Goal: Information Seeking & Learning: Learn about a topic

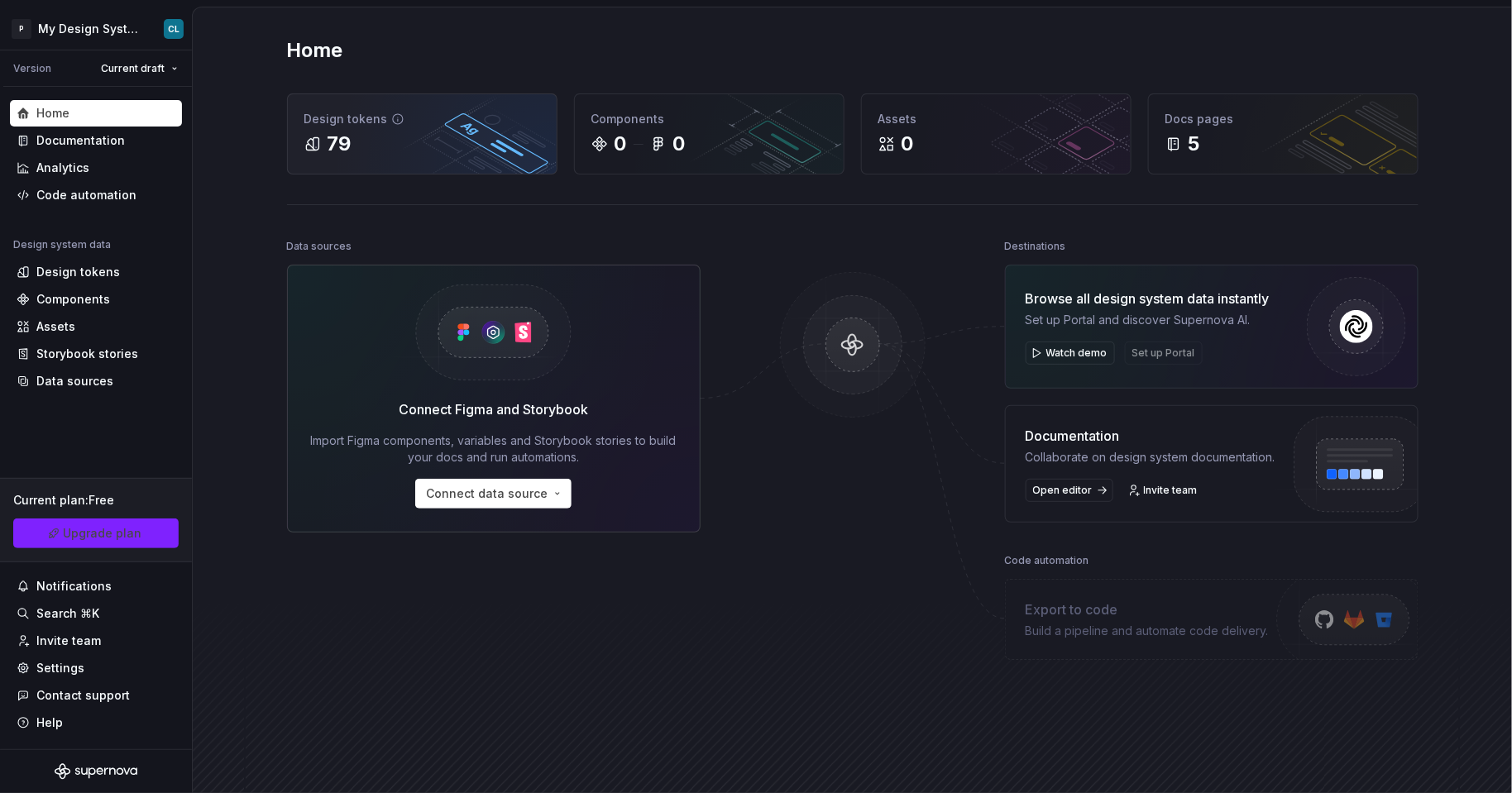
click at [310, 123] on div "Design tokens" at bounding box center [421, 119] width 235 height 17
click at [361, 150] on div "79" at bounding box center [421, 144] width 235 height 27
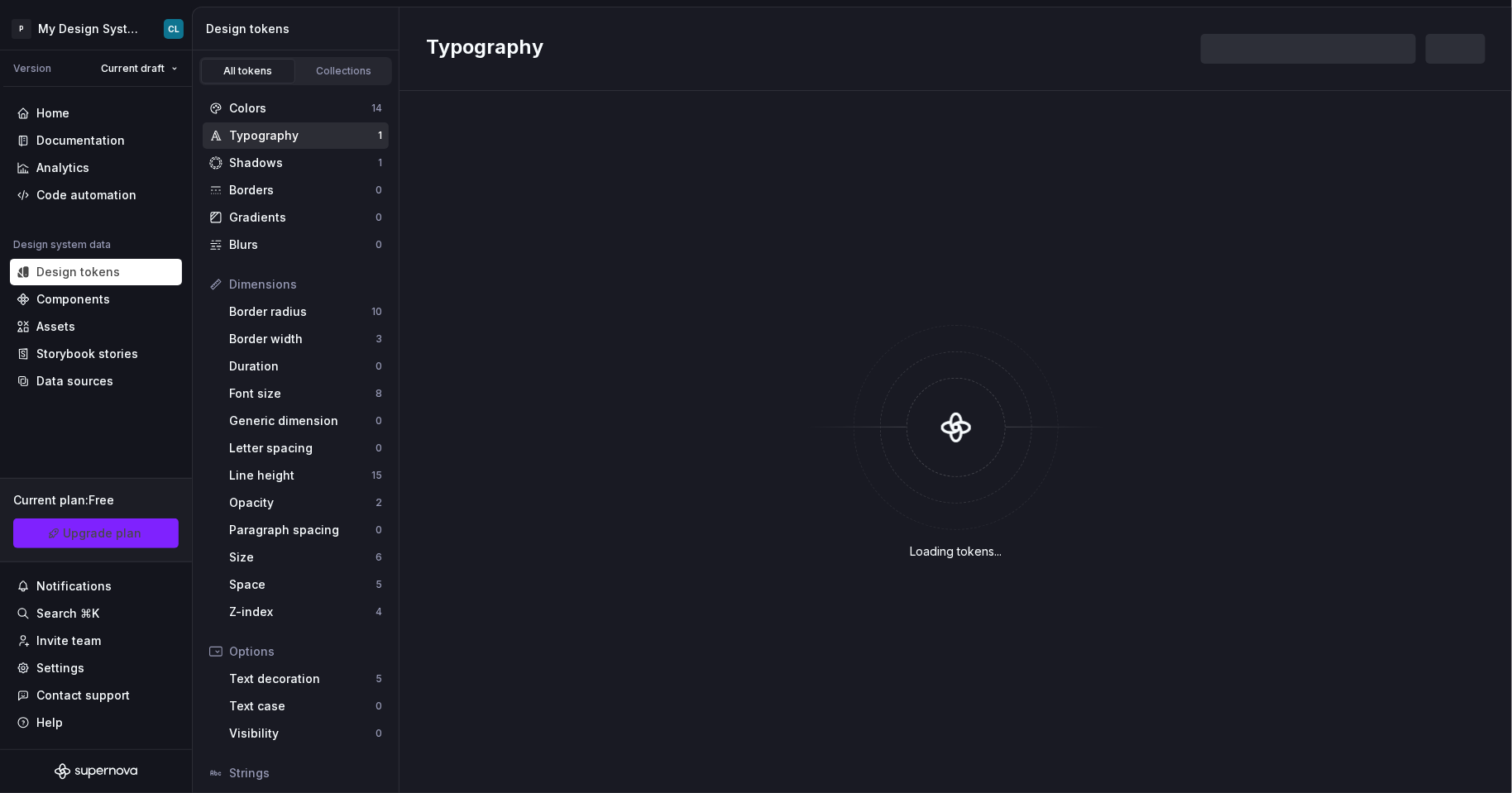
click at [297, 139] on div "Typography" at bounding box center [304, 136] width 149 height 17
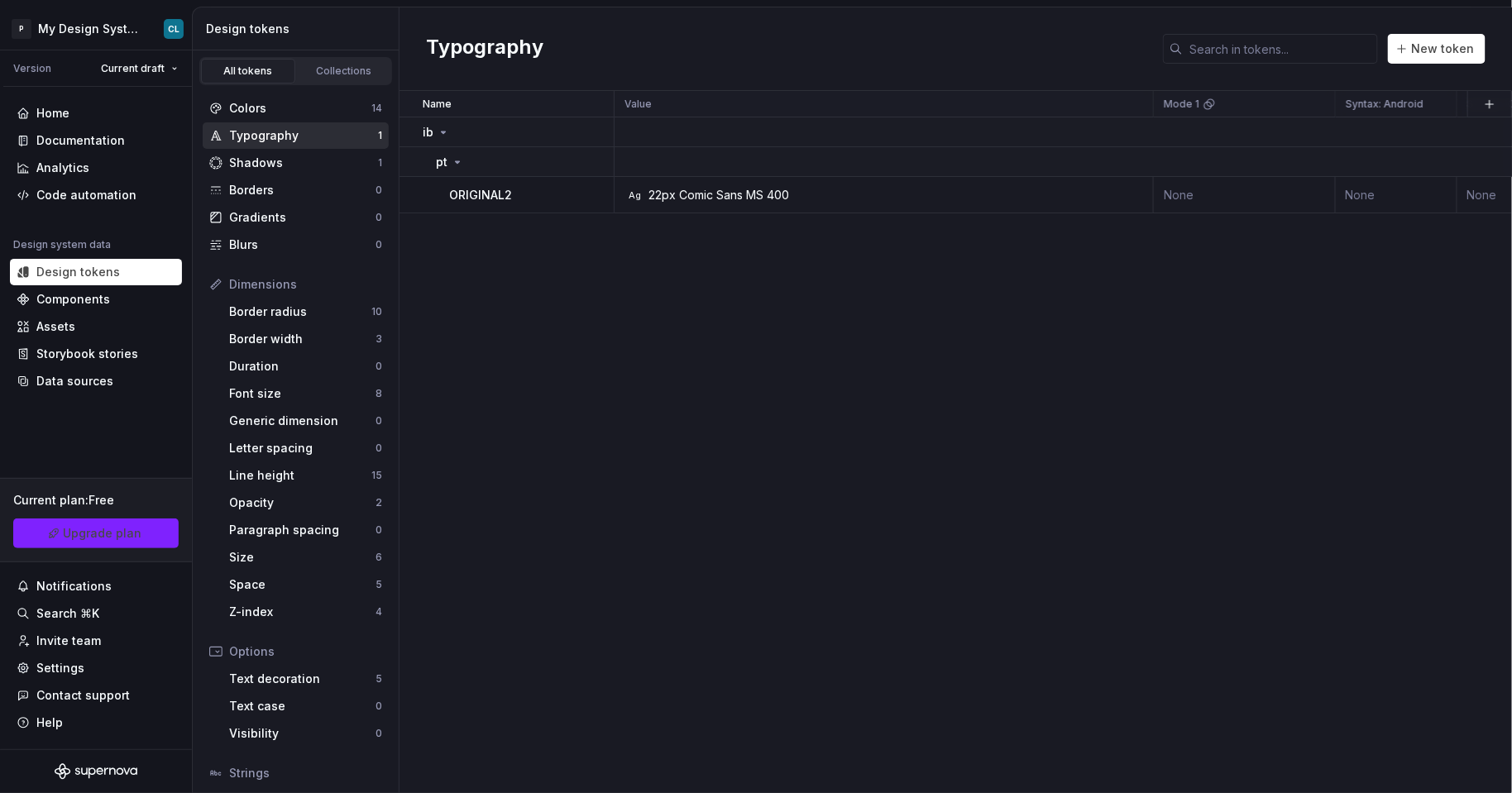
scroll to position [0, 13]
click at [953, 214] on div "Name Value Mode 1 Syntax: Android Syntax: iOS global Syntax: Web Mode 2 Mode 3 …" at bounding box center [956, 442] width 1112 height 703
click at [947, 196] on div "Ag 22px Comic Sans MS 400" at bounding box center [875, 195] width 527 height 17
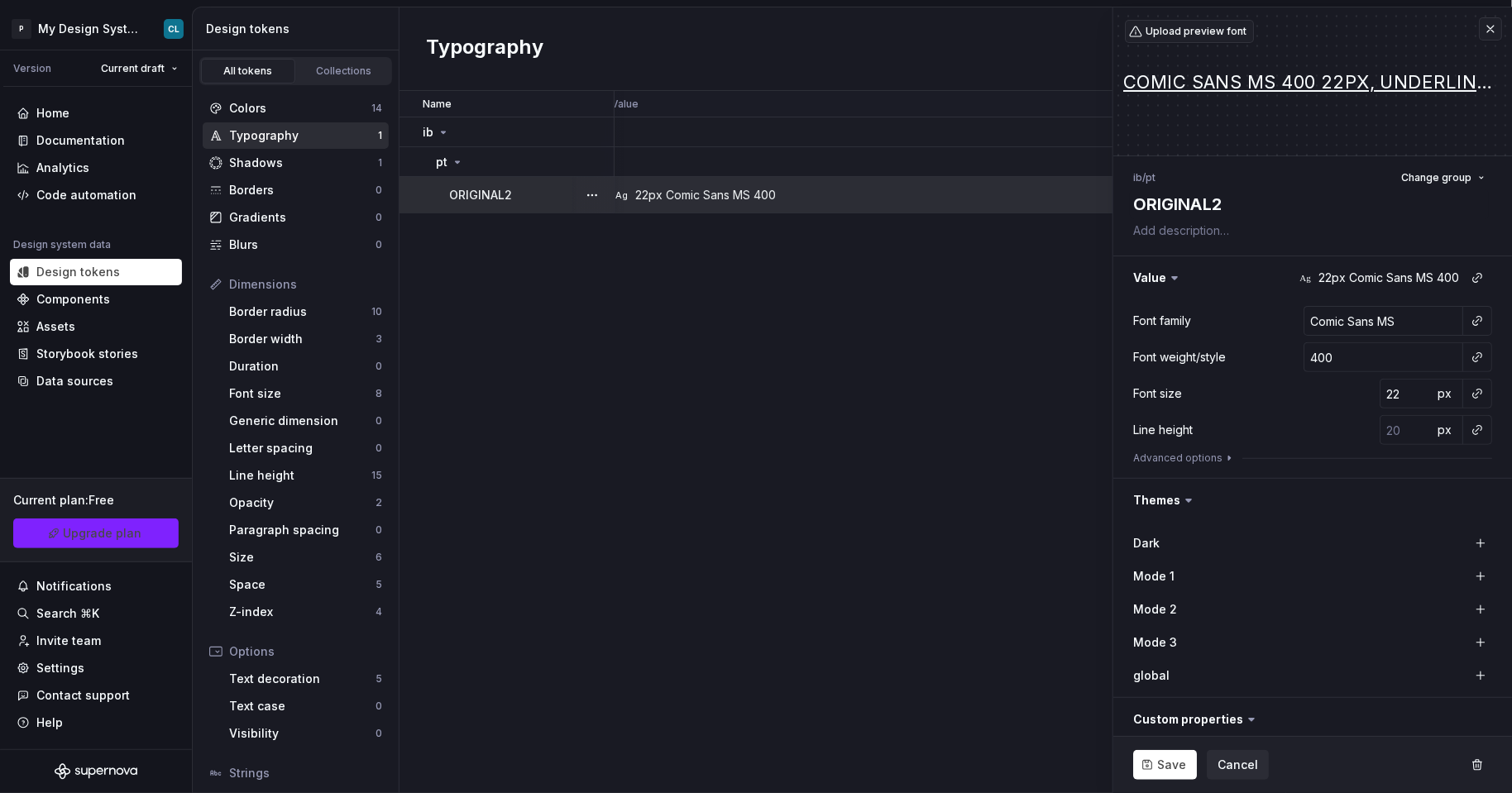
scroll to position [5, 0]
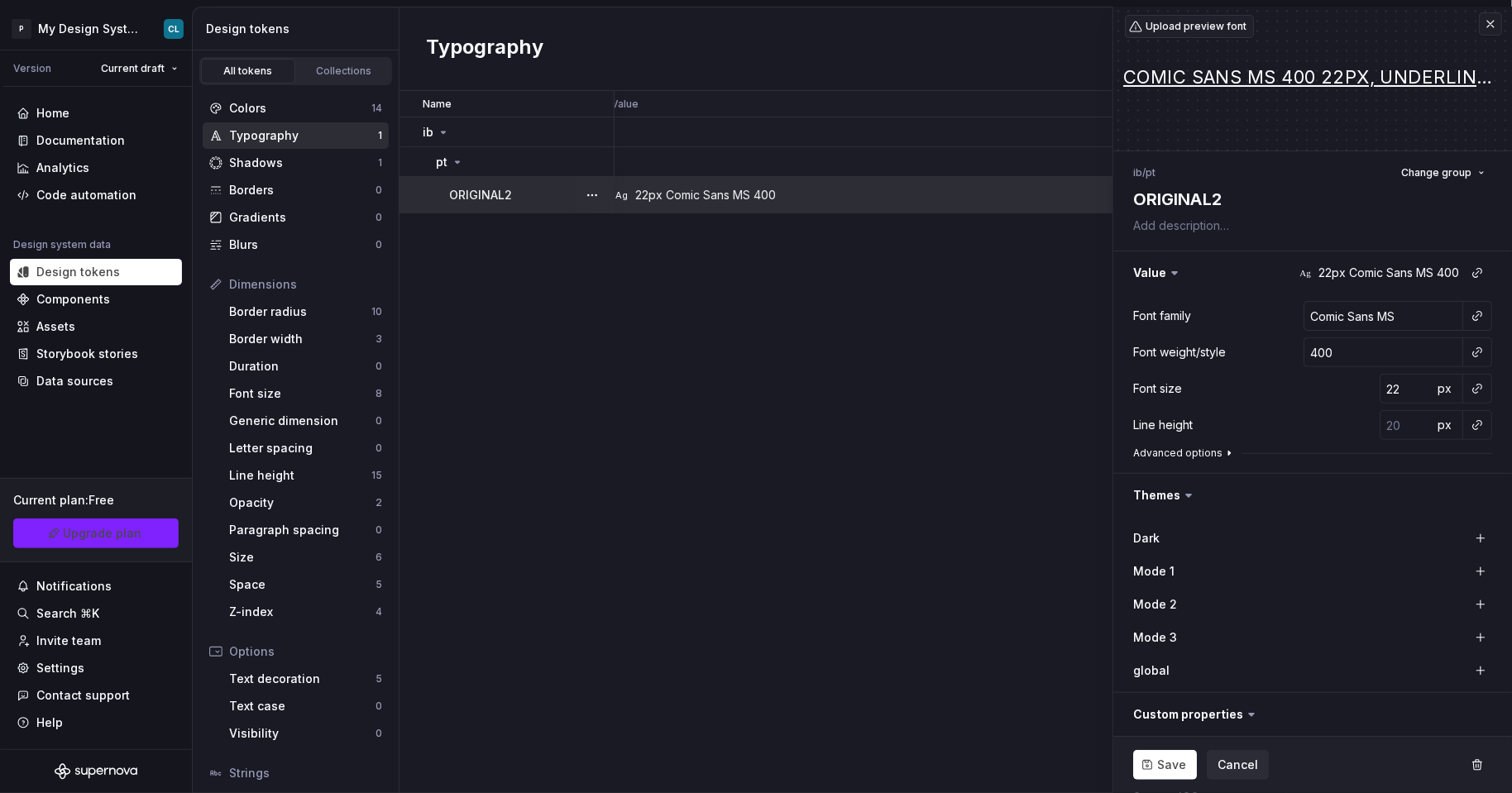
click at [1205, 450] on button "Advanced options" at bounding box center [1184, 453] width 102 height 13
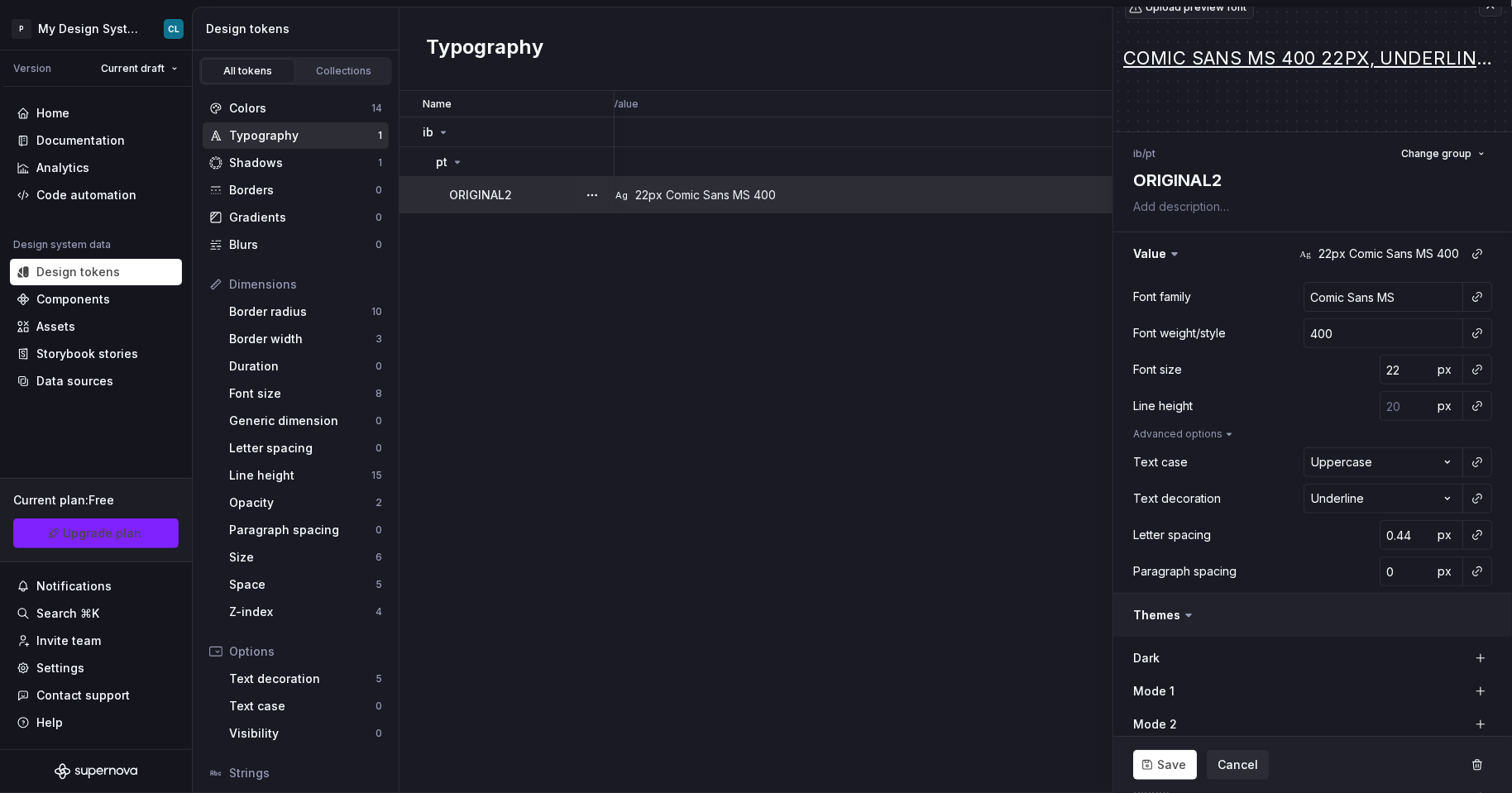
scroll to position [137, 0]
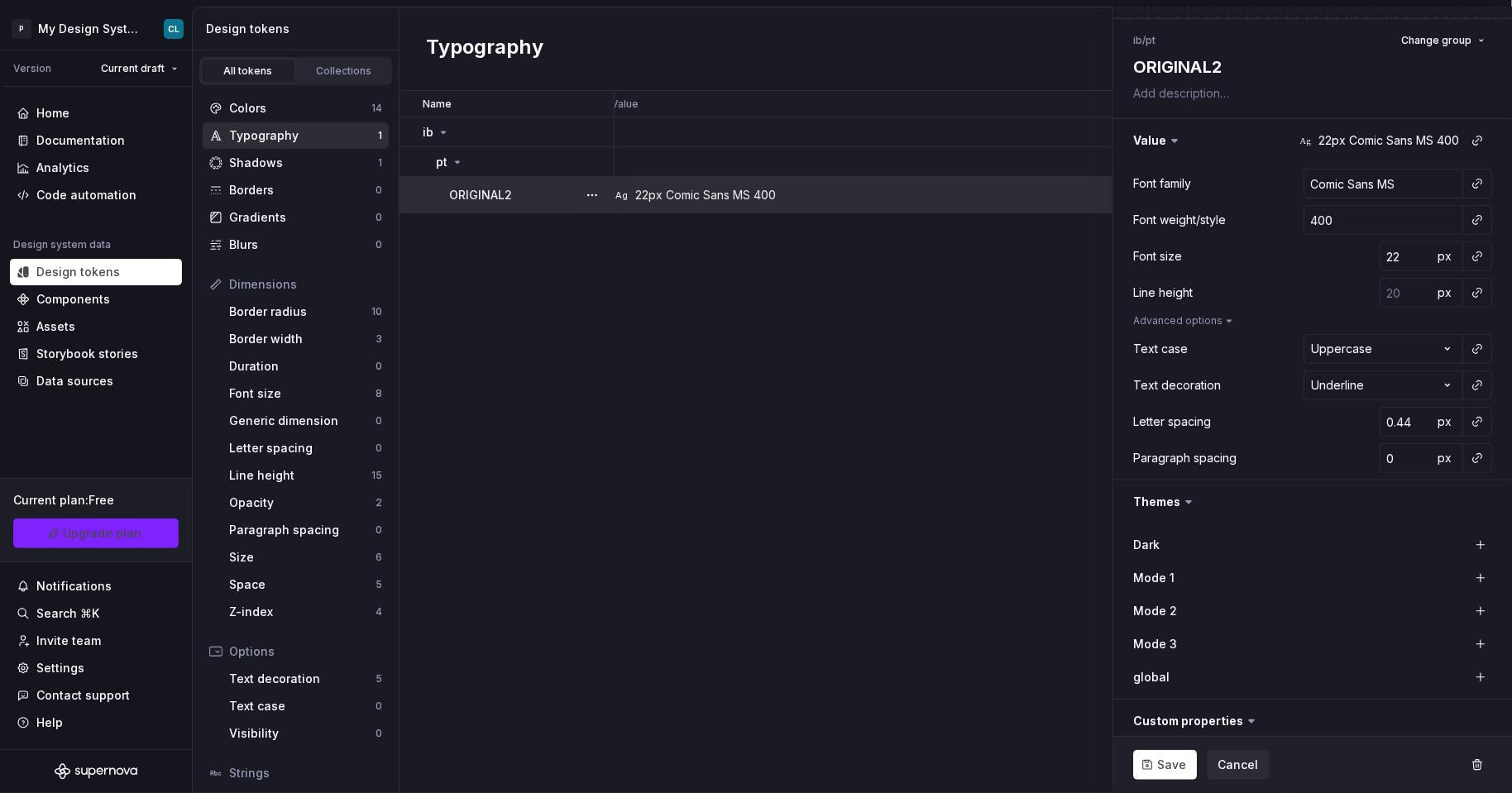
type textarea "*"
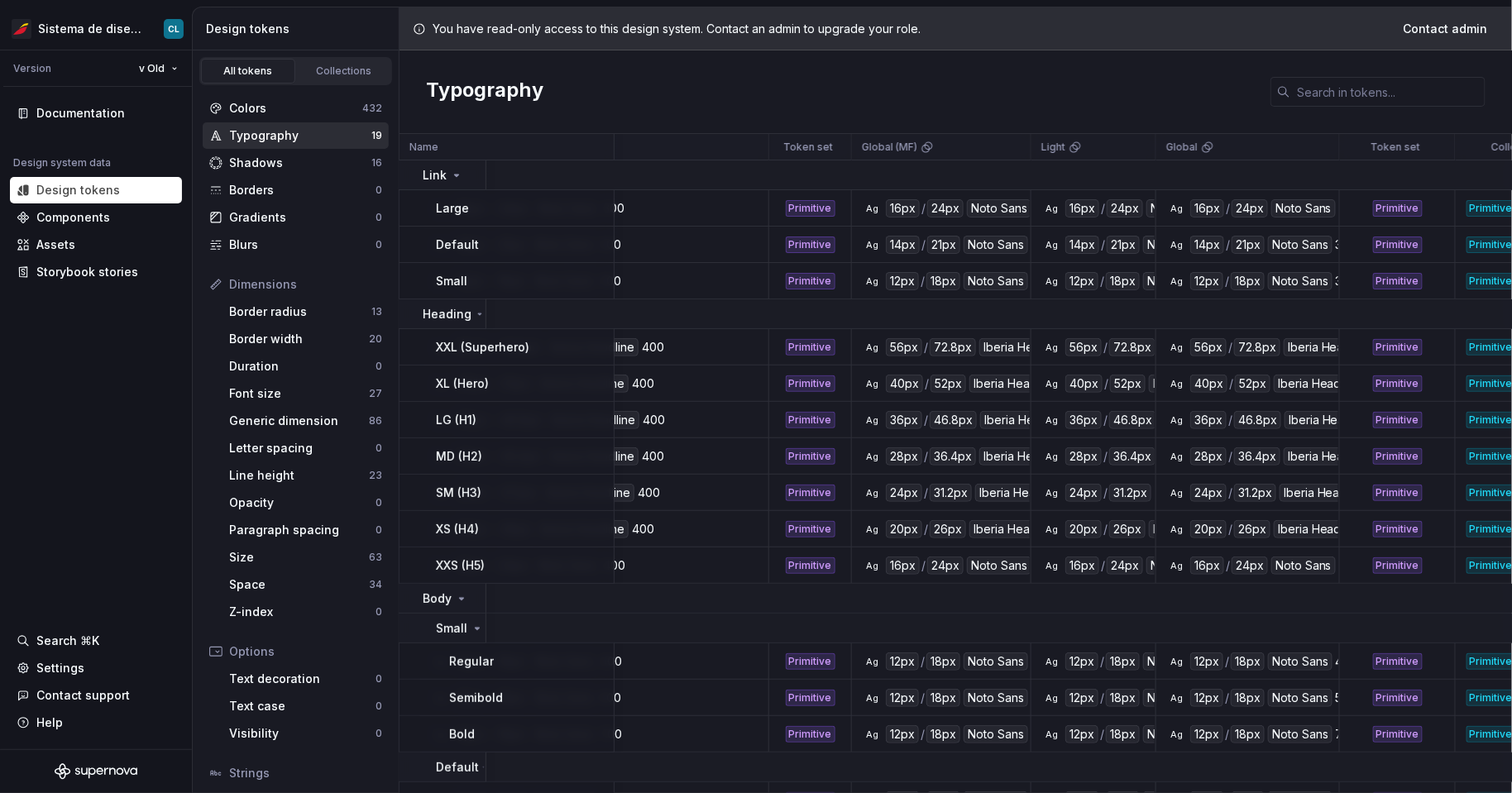
scroll to position [0, 288]
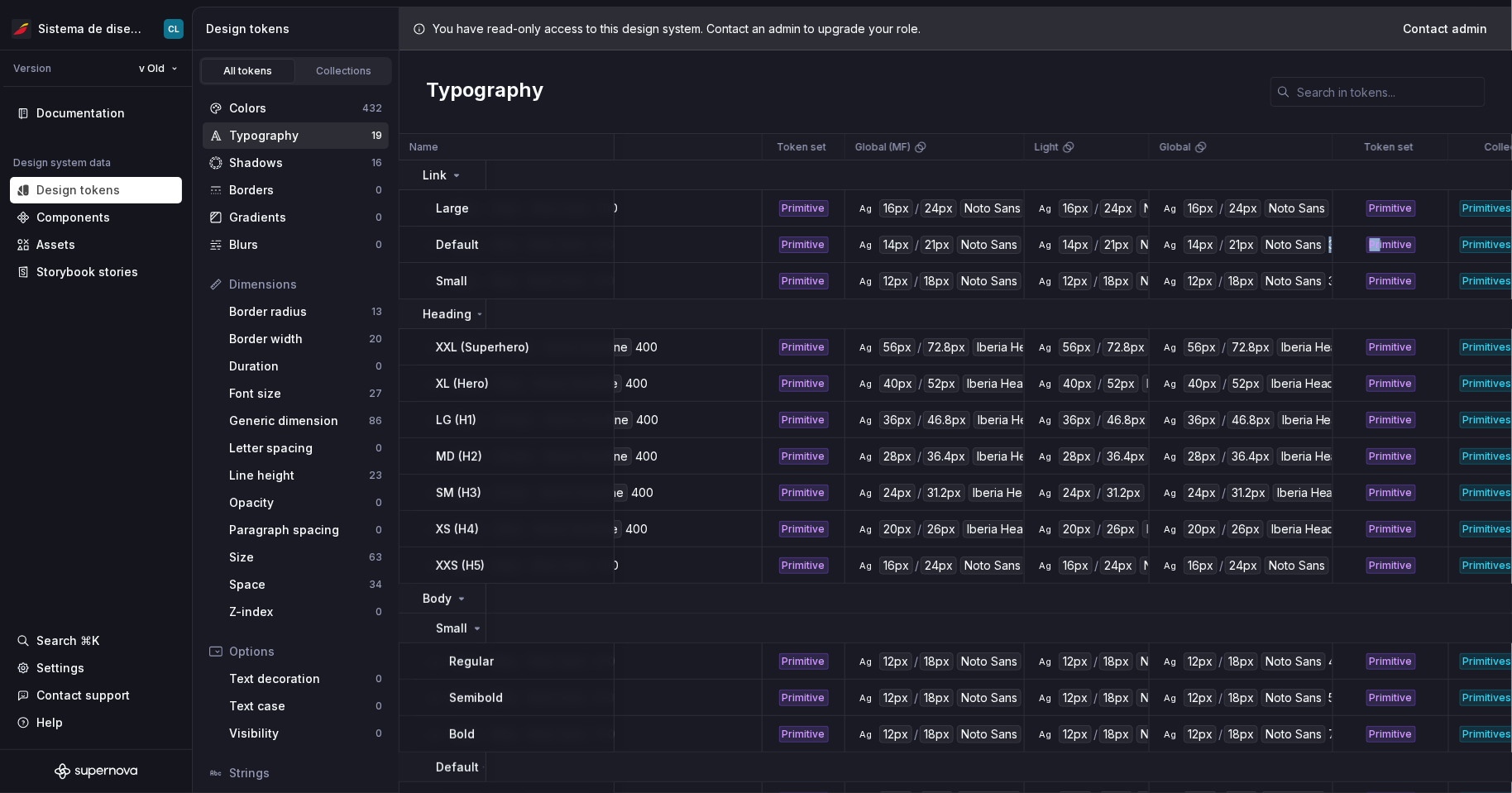
drag, startPoint x: 1328, startPoint y: 245, endPoint x: 1378, endPoint y: 250, distance: 50.2
click at [1378, 250] on tr "Primitives Dimension (0.1) Default Ag 14px / 21px Noto Sans 300 Primitive Ag 14…" at bounding box center [1221, 245] width 2220 height 36
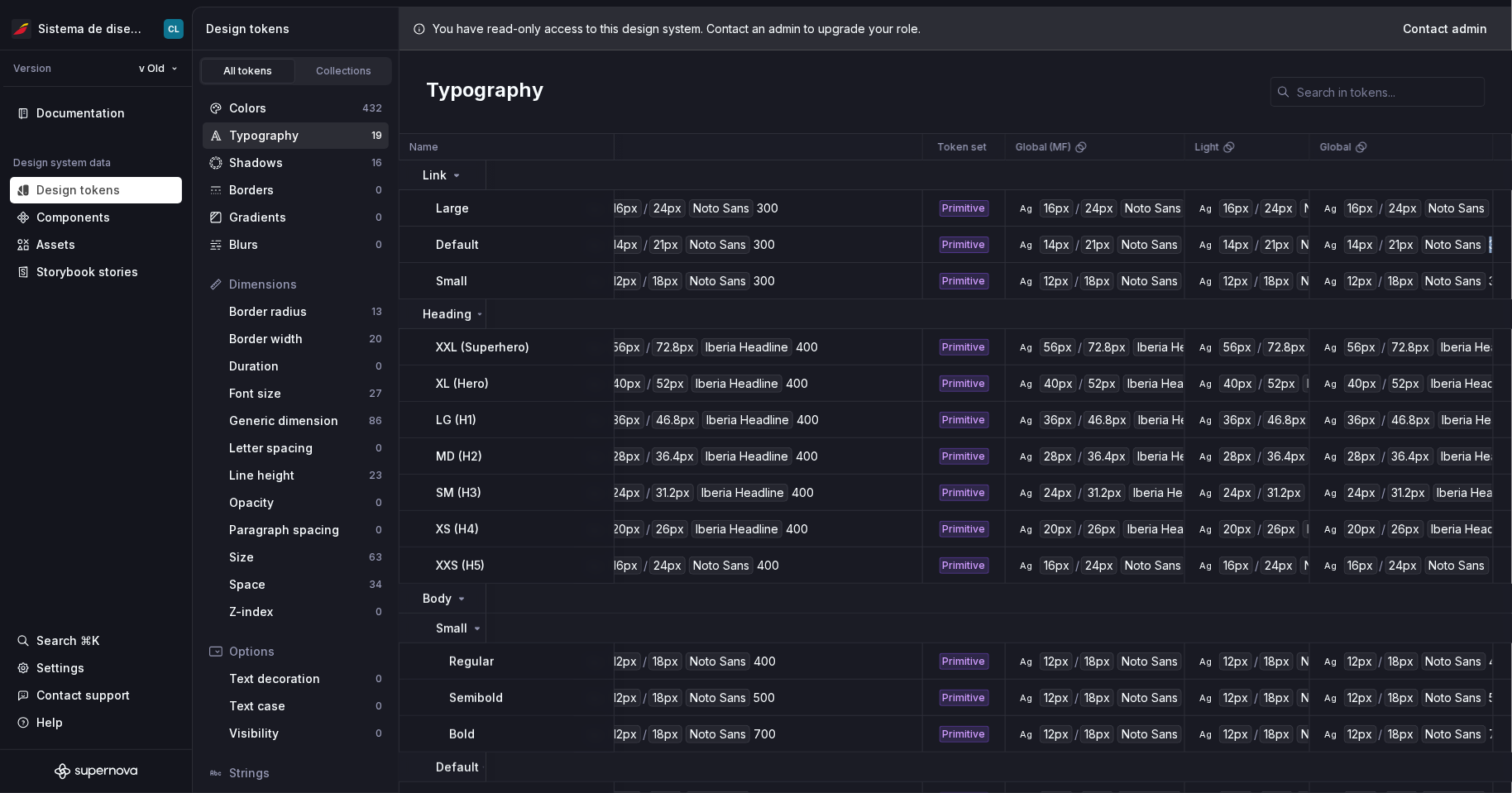
scroll to position [0, 0]
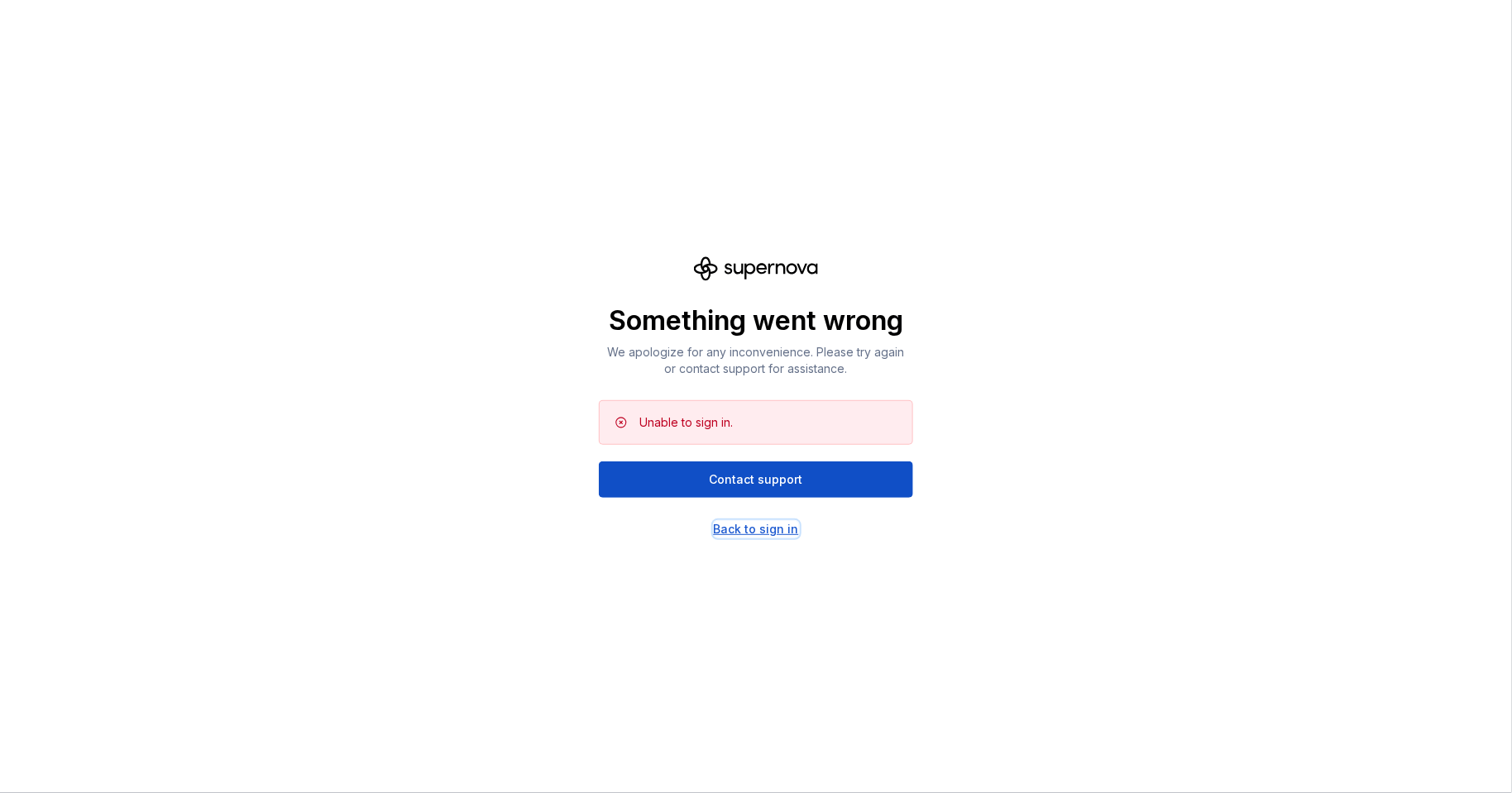
click at [742, 527] on div "Back to sign in" at bounding box center [756, 529] width 85 height 17
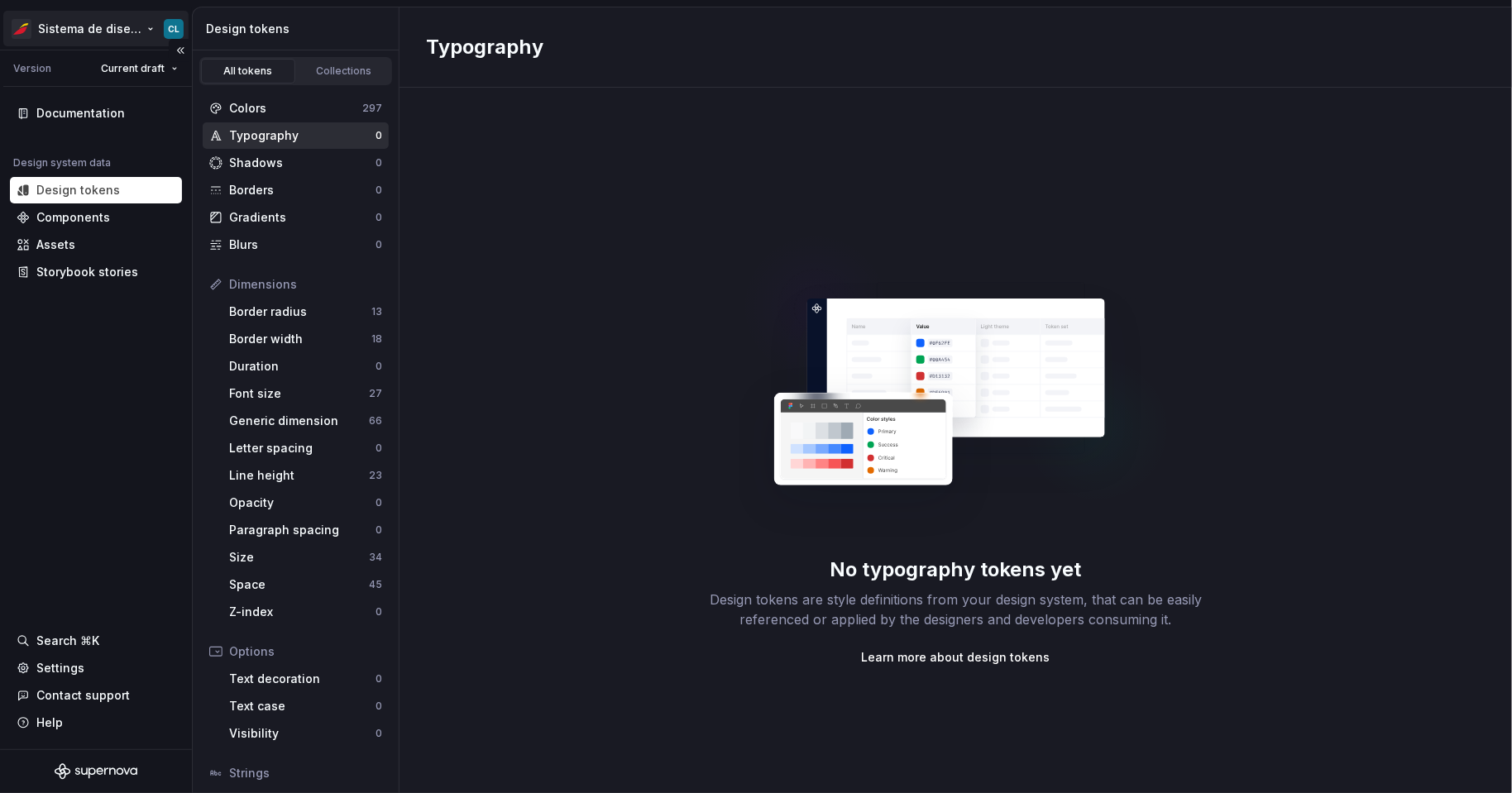
click at [130, 26] on html "Sistema de diseño Iberia CL Version Current draft Documentation Design system d…" at bounding box center [756, 396] width 1512 height 793
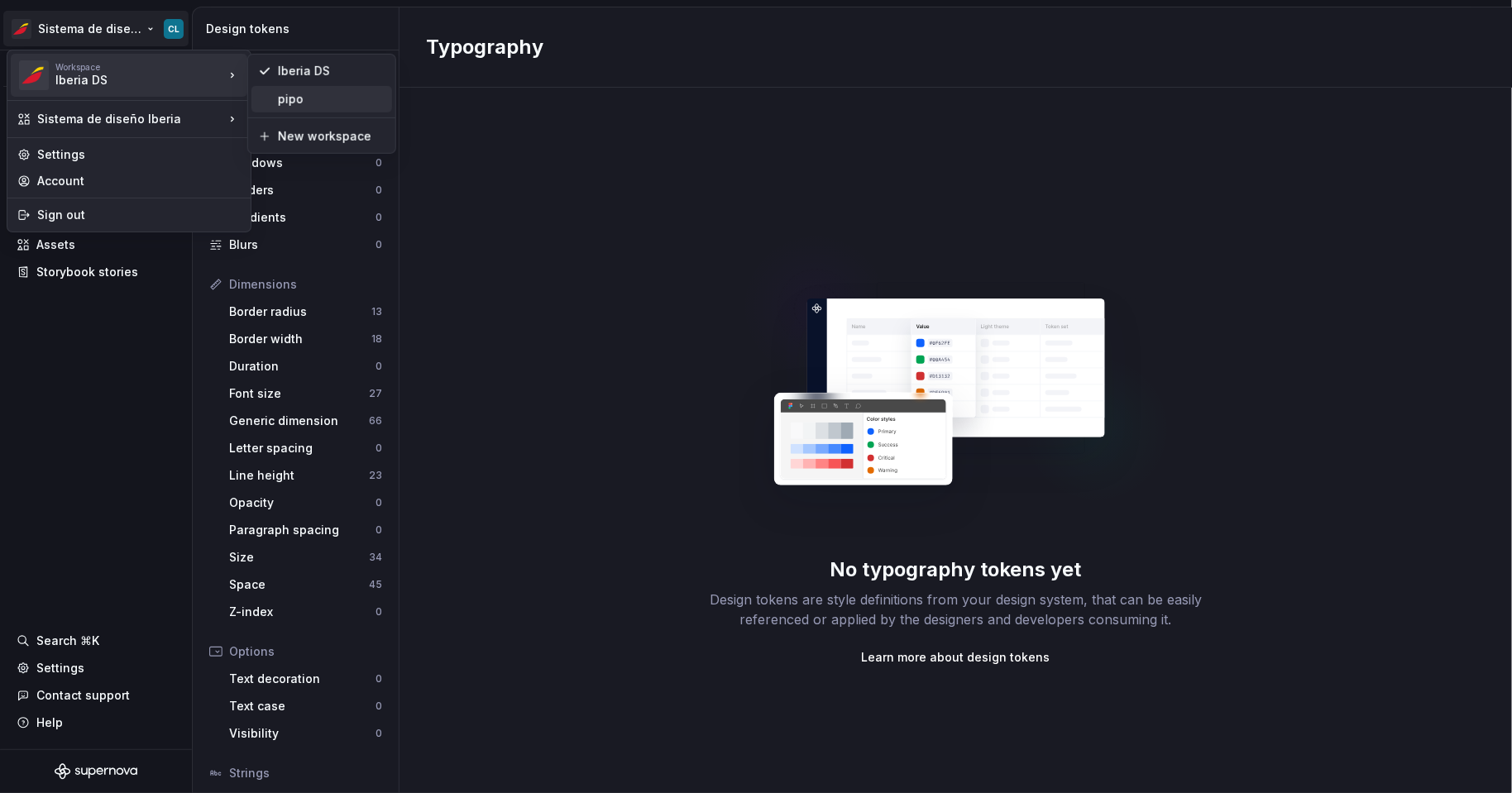
click at [284, 99] on div "pipo" at bounding box center [332, 100] width 107 height 17
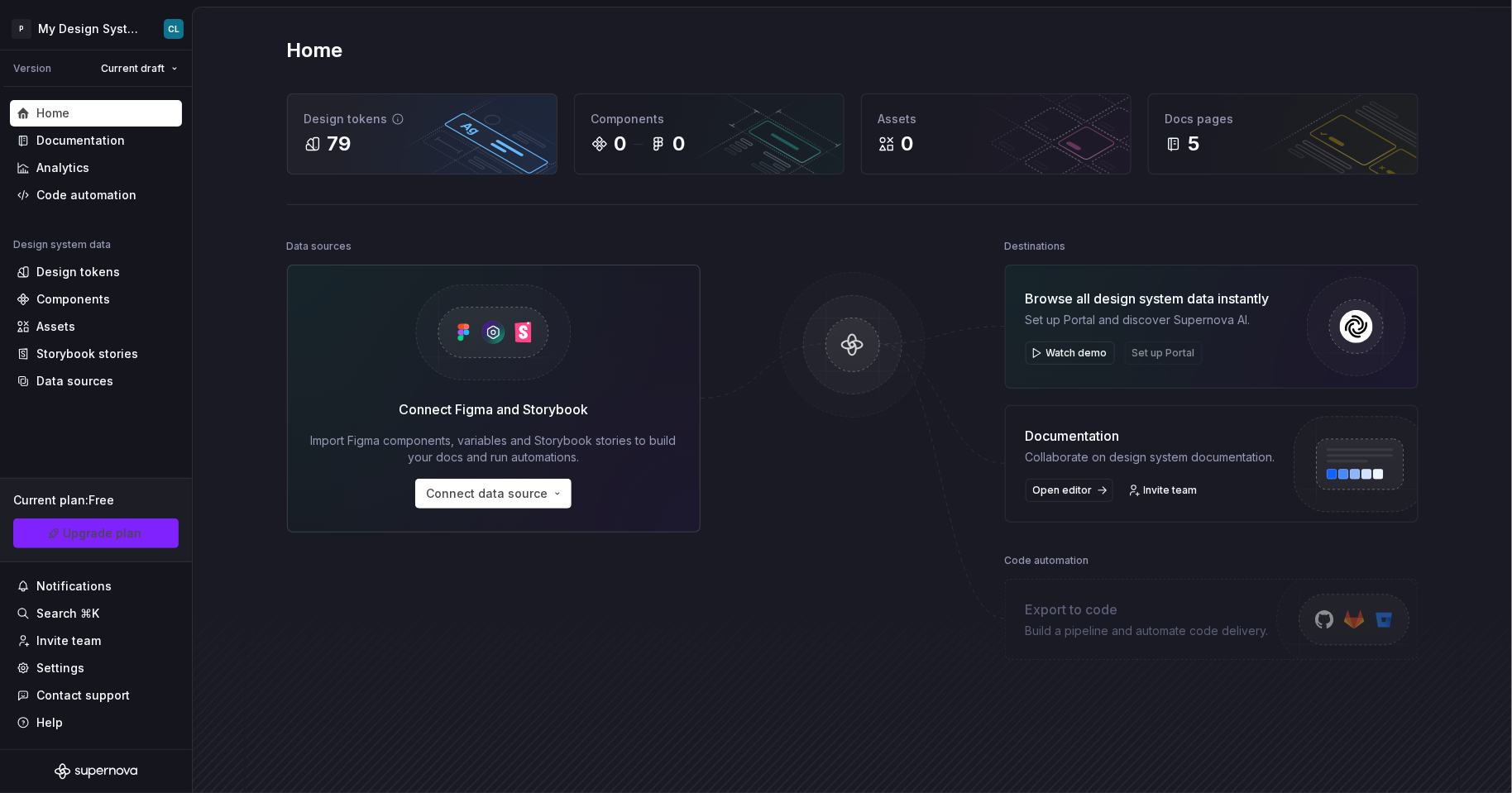
click at [361, 152] on div "79" at bounding box center [421, 144] width 235 height 27
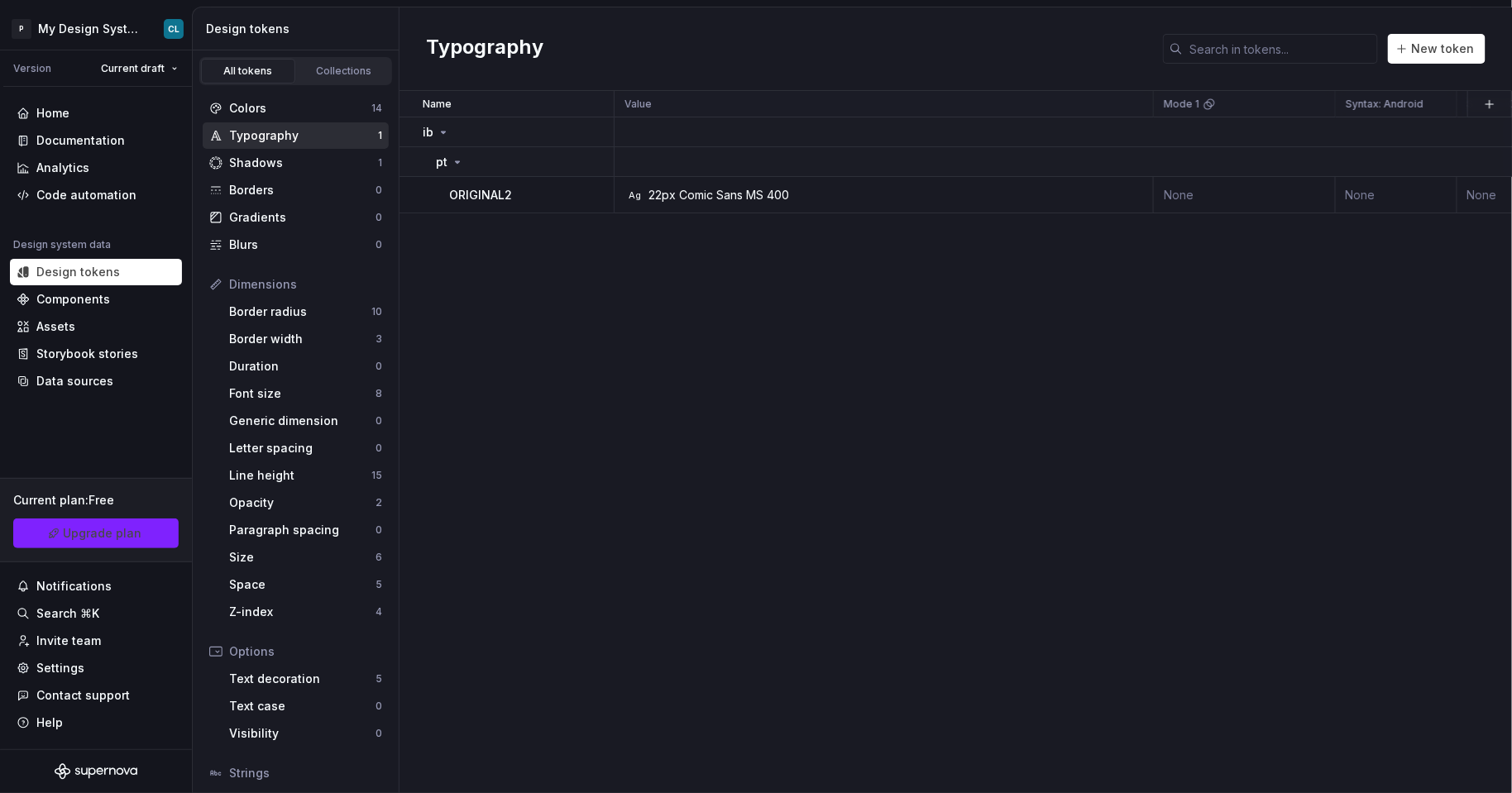
click at [302, 136] on div "Typography" at bounding box center [304, 136] width 149 height 17
click at [733, 198] on div "Comic Sans MS" at bounding box center [721, 195] width 85 height 17
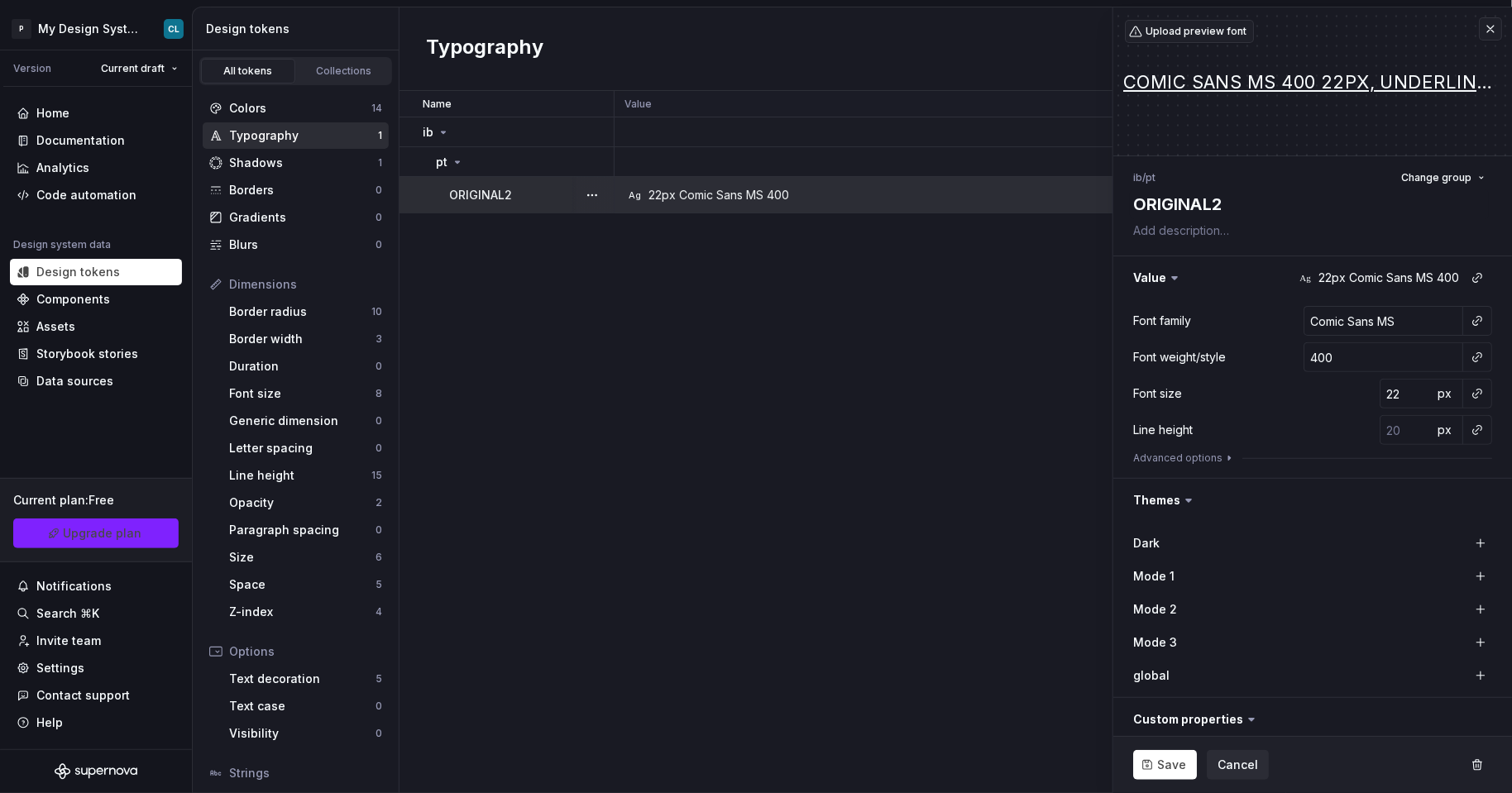
scroll to position [184, 0]
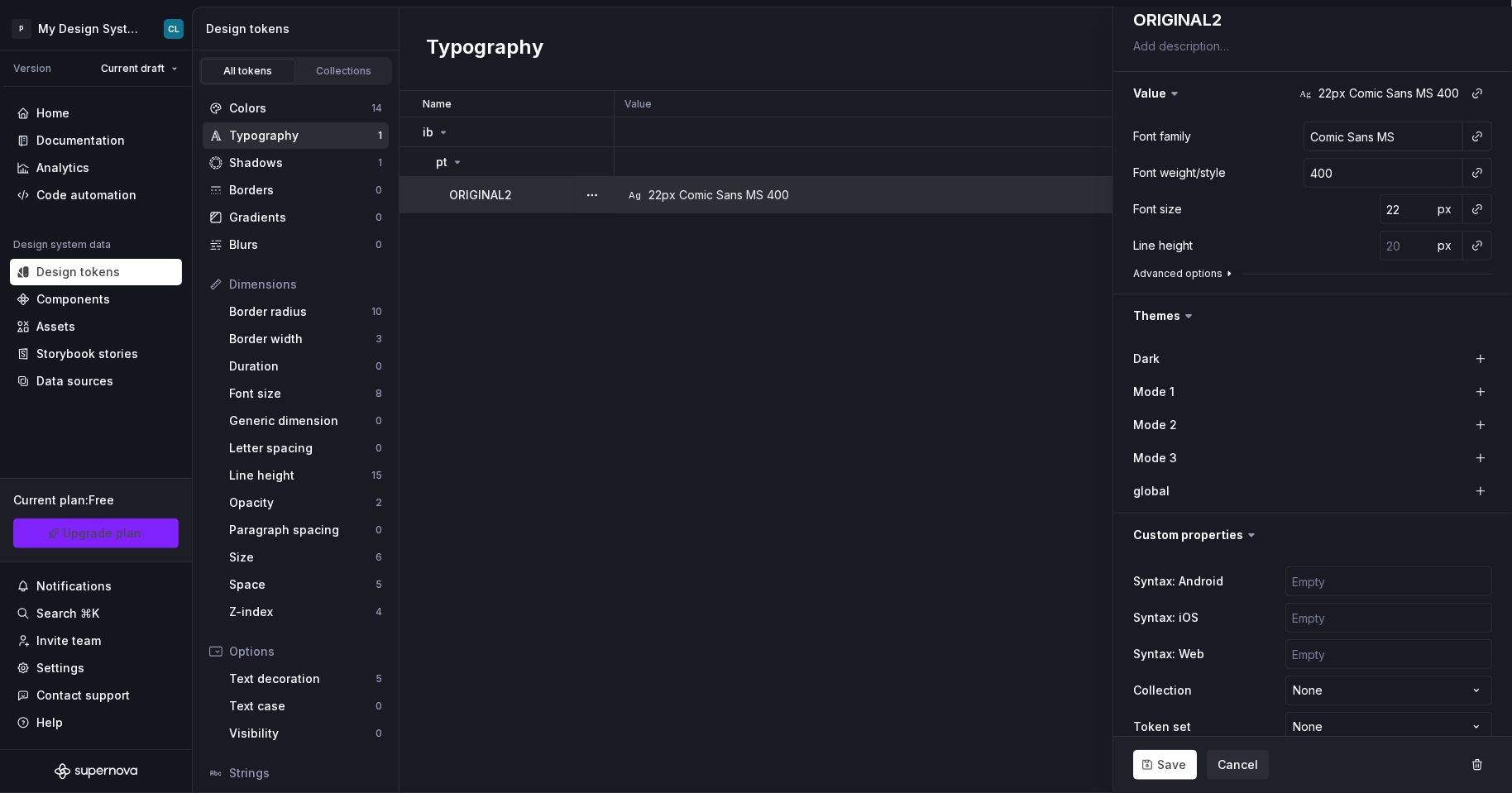
click at [1177, 267] on button "Advanced options" at bounding box center [1184, 274] width 102 height 13
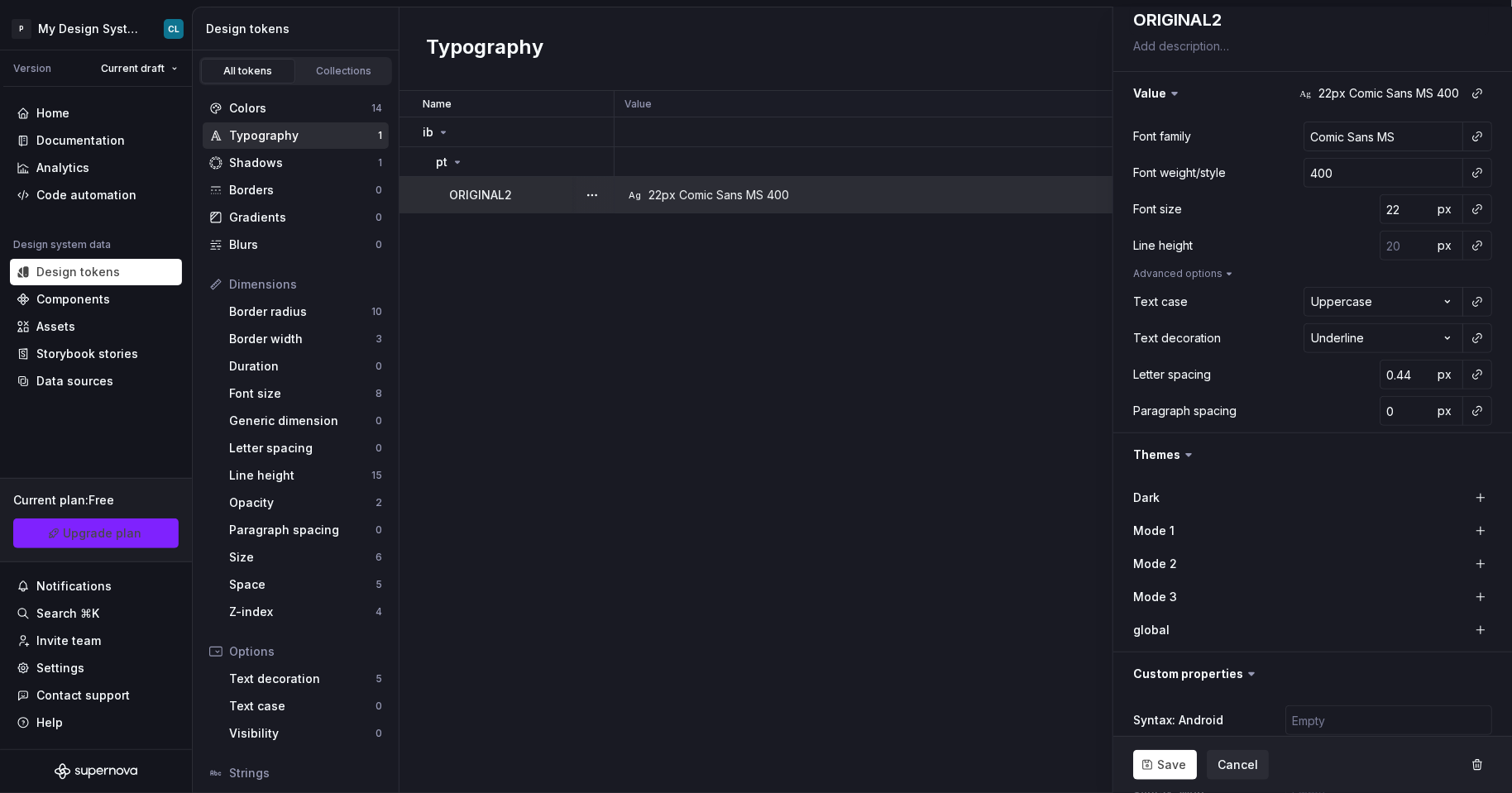
click at [681, 229] on div "Name Value Mode 1 Syntax: Android Syntax: iOS global Syntax: Web Mode 2 Mode 3 …" at bounding box center [956, 442] width 1112 height 703
type textarea "*"
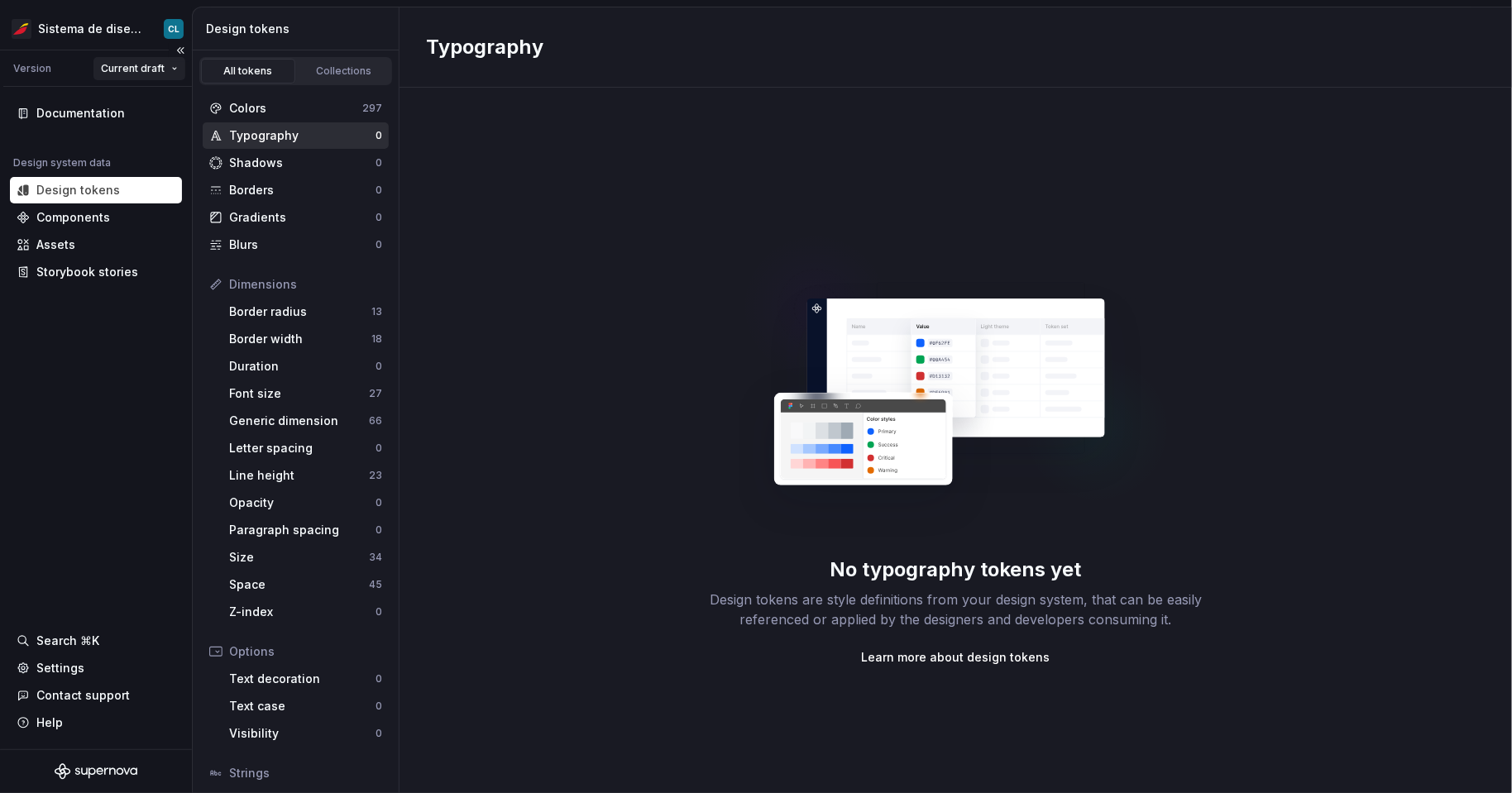
click at [153, 67] on html "Sistema de diseño Iberia CL Version Current draft Documentation Design system d…" at bounding box center [756, 396] width 1512 height 793
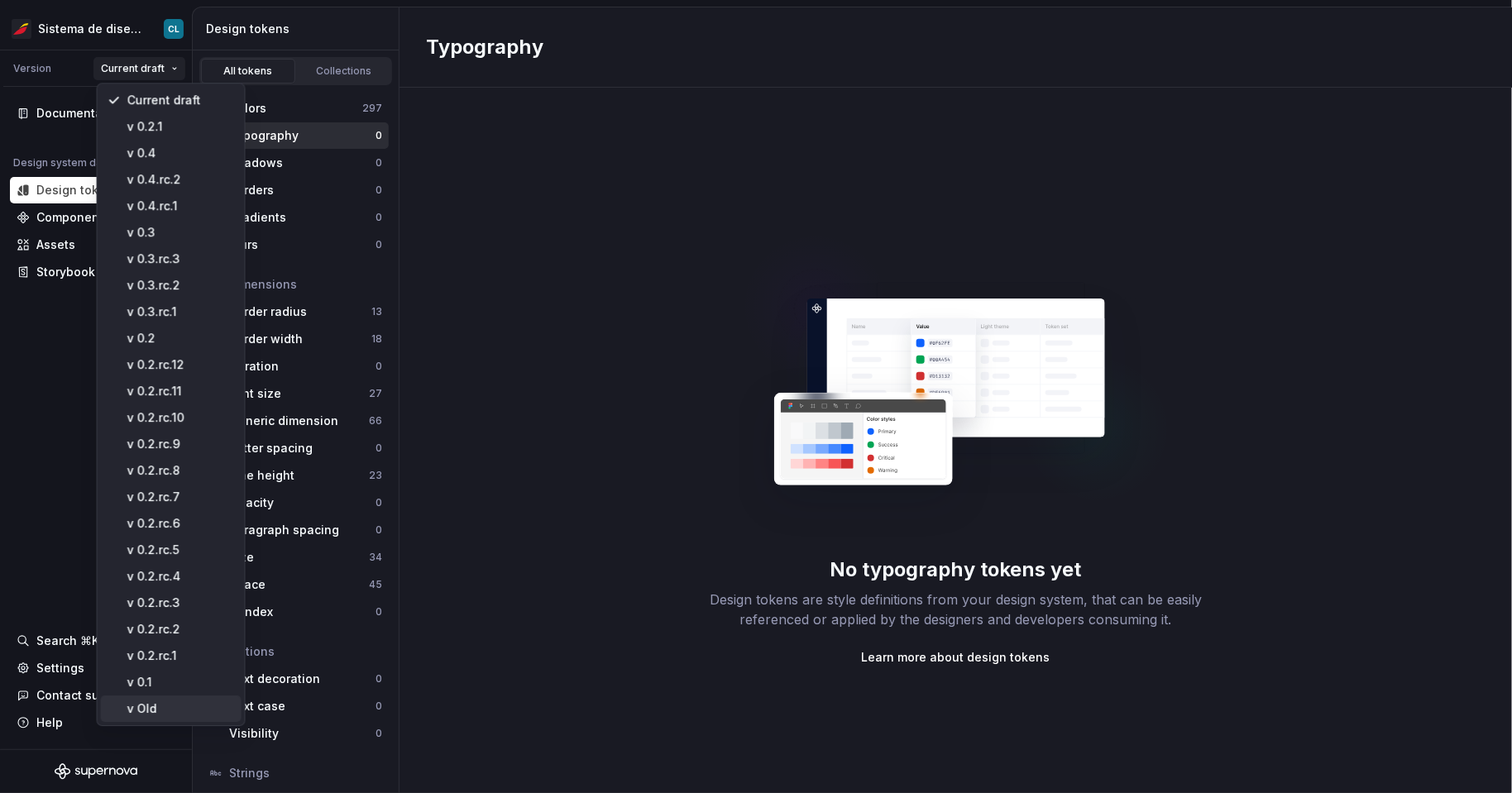
click at [154, 703] on div "v Old" at bounding box center [181, 709] width 107 height 17
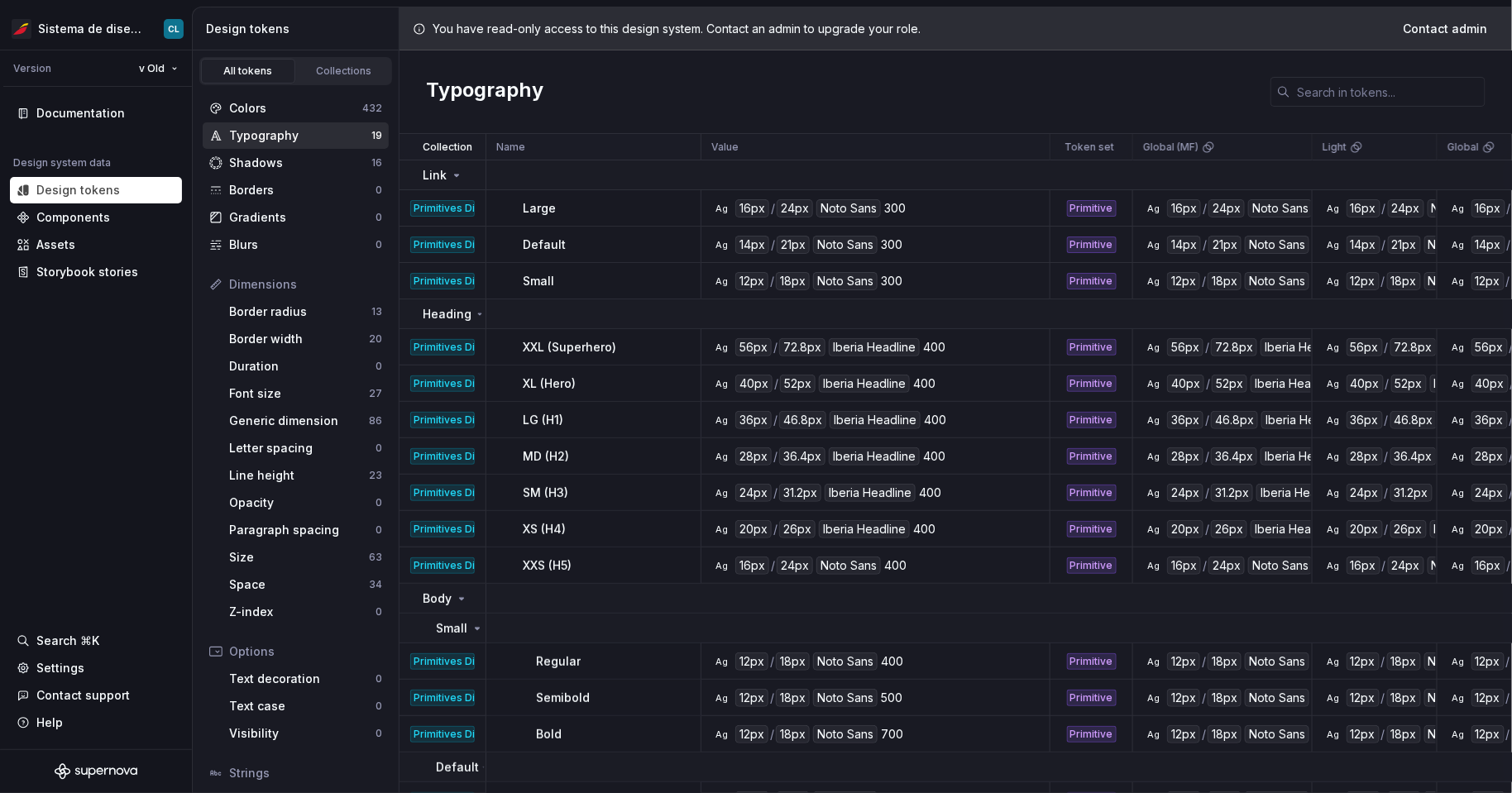
click at [929, 204] on div "Ag 16px / 24px [PERSON_NAME] Sans 300" at bounding box center [880, 209] width 337 height 18
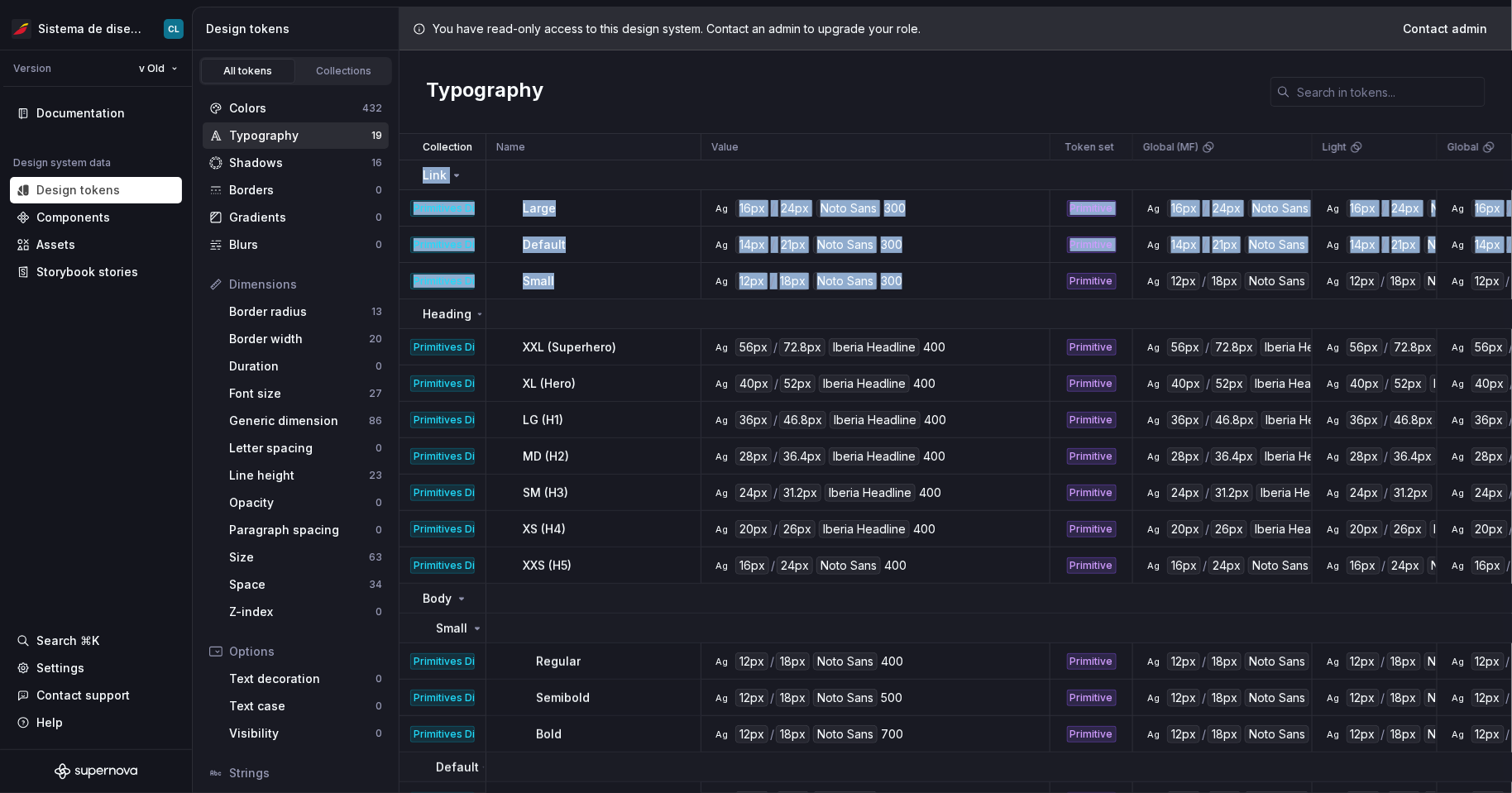
drag, startPoint x: 417, startPoint y: 169, endPoint x: 911, endPoint y: 285, distance: 507.4
click at [911, 285] on tbody "Link Primitives Dimension (0.1) Large Ag 16px / 24px [PERSON_NAME] Sans 300 Pri…" at bounding box center [1509, 595] width 2220 height 870
click at [580, 209] on div "Large" at bounding box center [611, 209] width 177 height 17
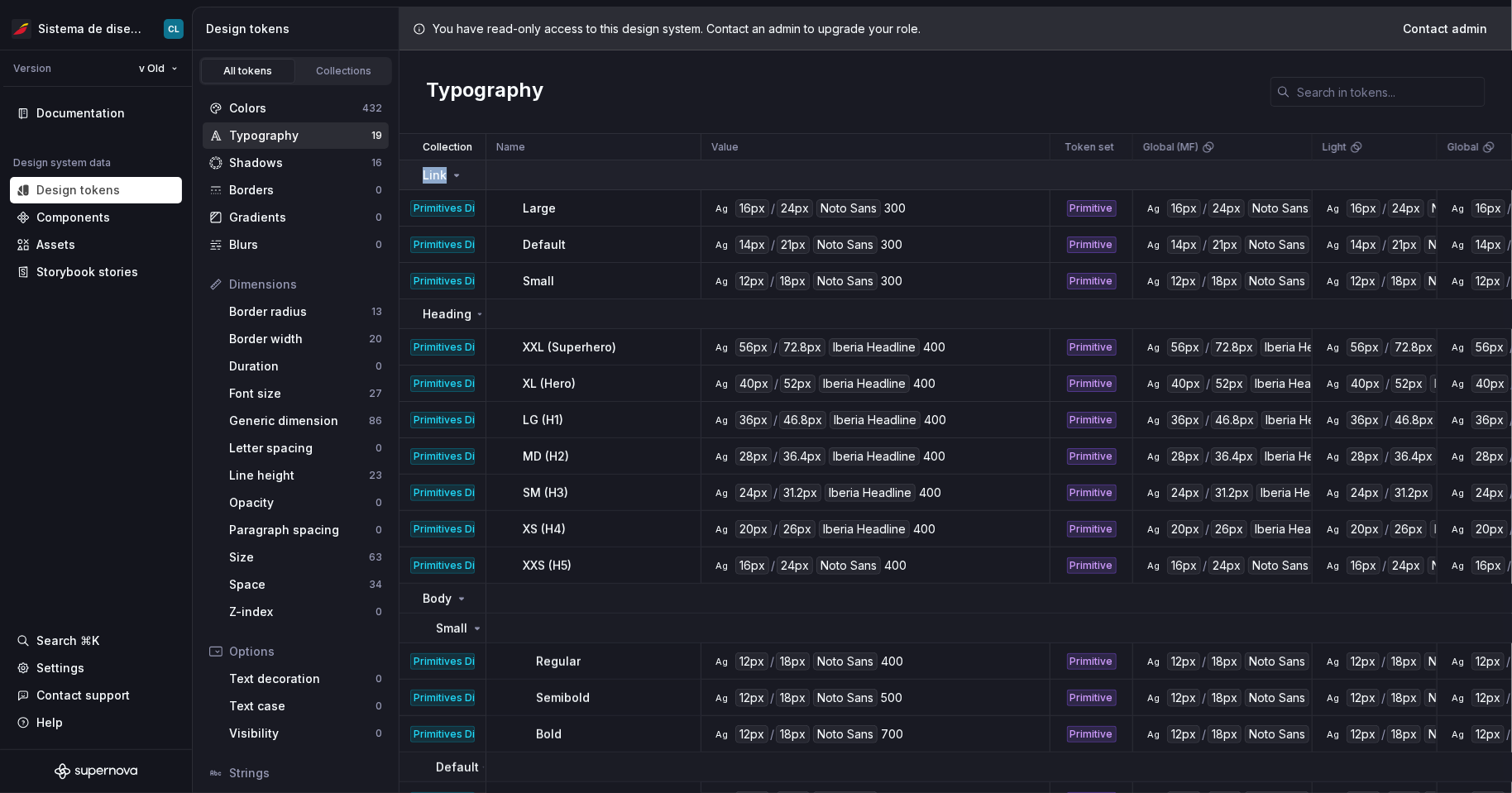
drag, startPoint x: 426, startPoint y: 174, endPoint x: 447, endPoint y: 175, distance: 21.0
click at [447, 175] on div "Link" at bounding box center [443, 176] width 40 height 17
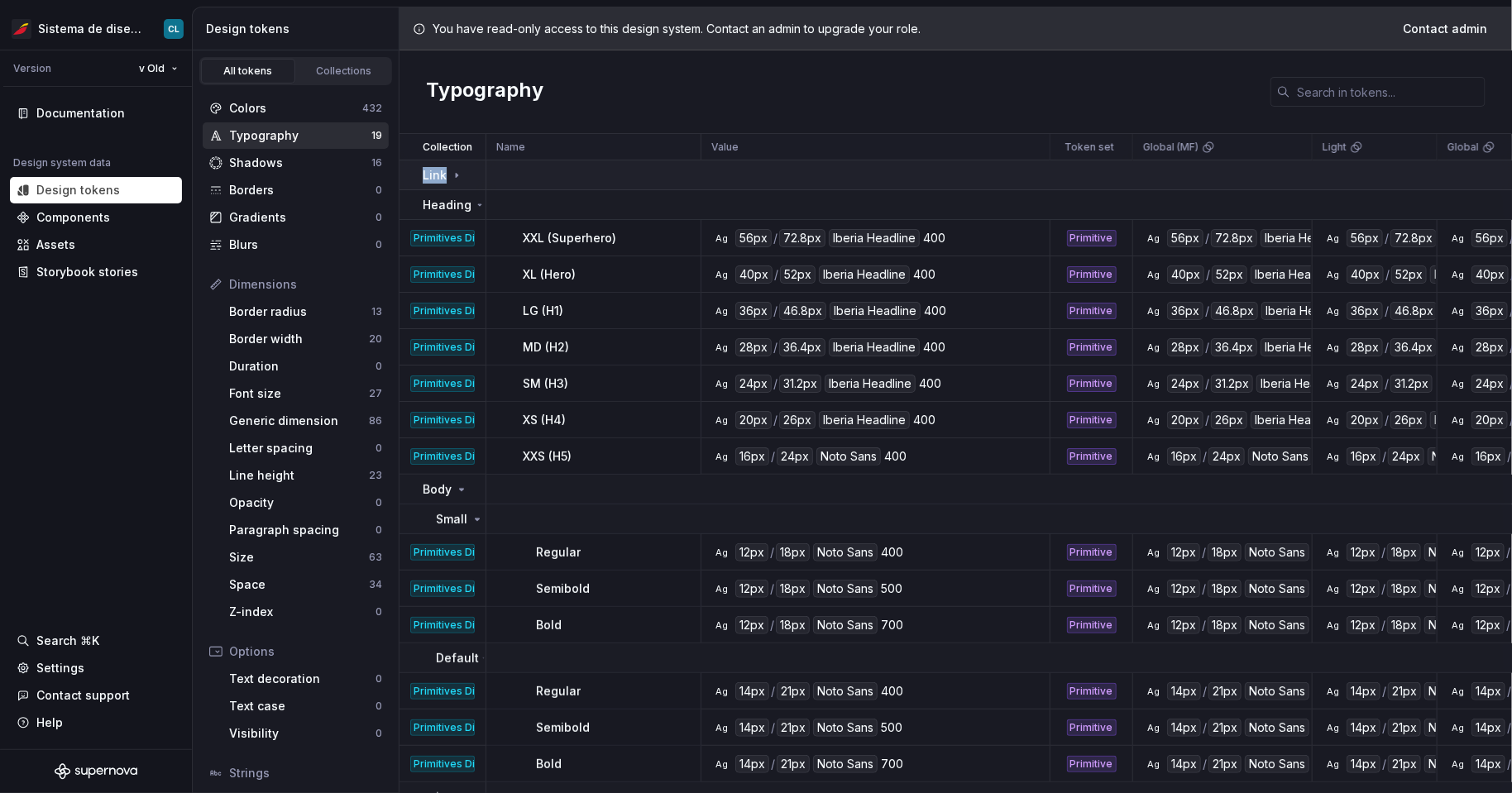
click at [445, 177] on div "Link" at bounding box center [443, 176] width 40 height 17
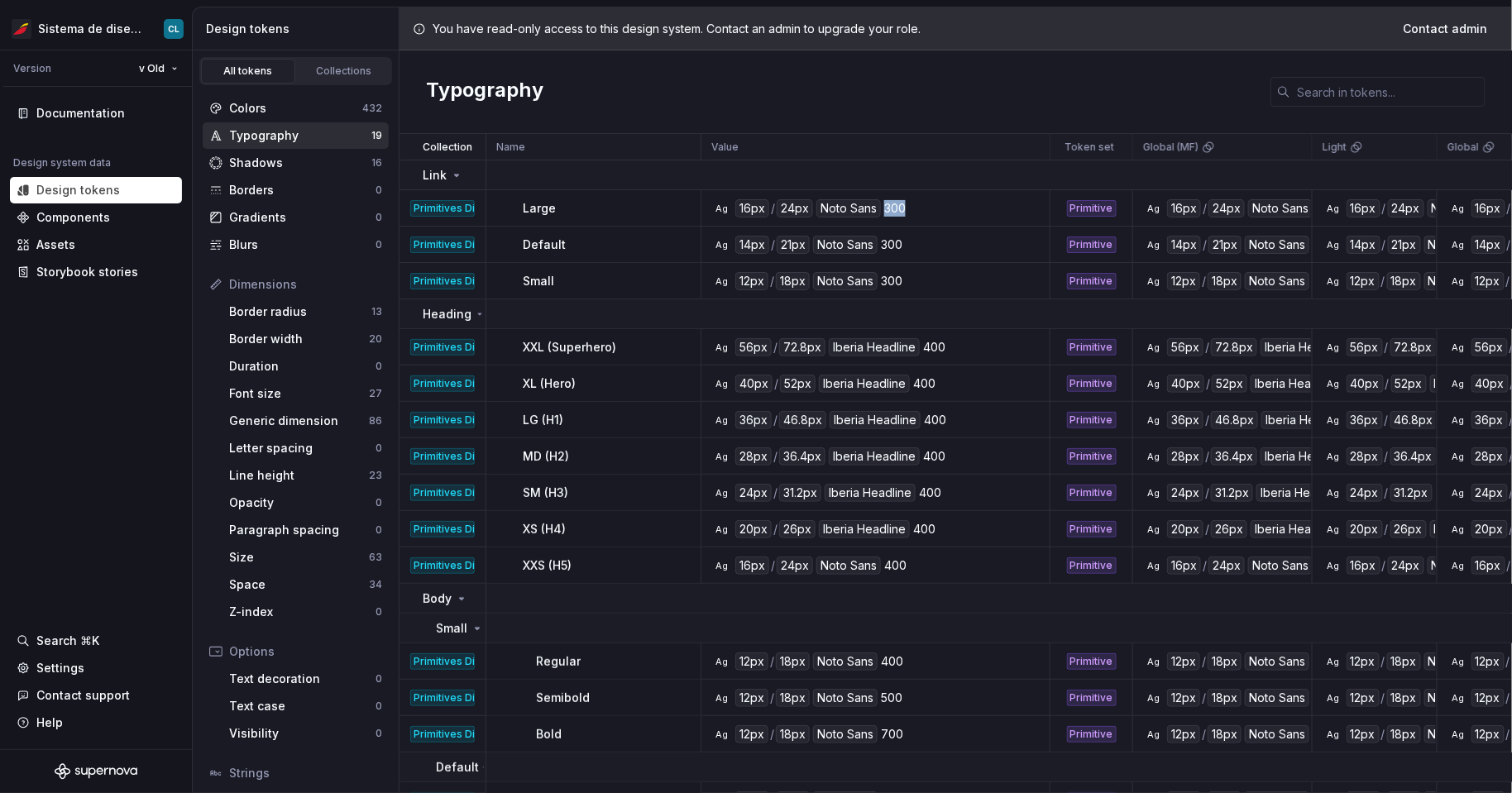
drag, startPoint x: 882, startPoint y: 210, endPoint x: 905, endPoint y: 210, distance: 23.0
click at [905, 210] on div "Ag 16px / 24px Noto Sans 300" at bounding box center [880, 209] width 337 height 18
click at [913, 213] on div "Ag 16px / 24px Noto Sans 300" at bounding box center [880, 209] width 337 height 18
drag, startPoint x: 912, startPoint y: 213, endPoint x: 888, endPoint y: 212, distance: 24.0
click at [888, 212] on div "Ag 16px / 24px Noto Sans 300" at bounding box center [880, 209] width 337 height 18
